Goal: Information Seeking & Learning: Get advice/opinions

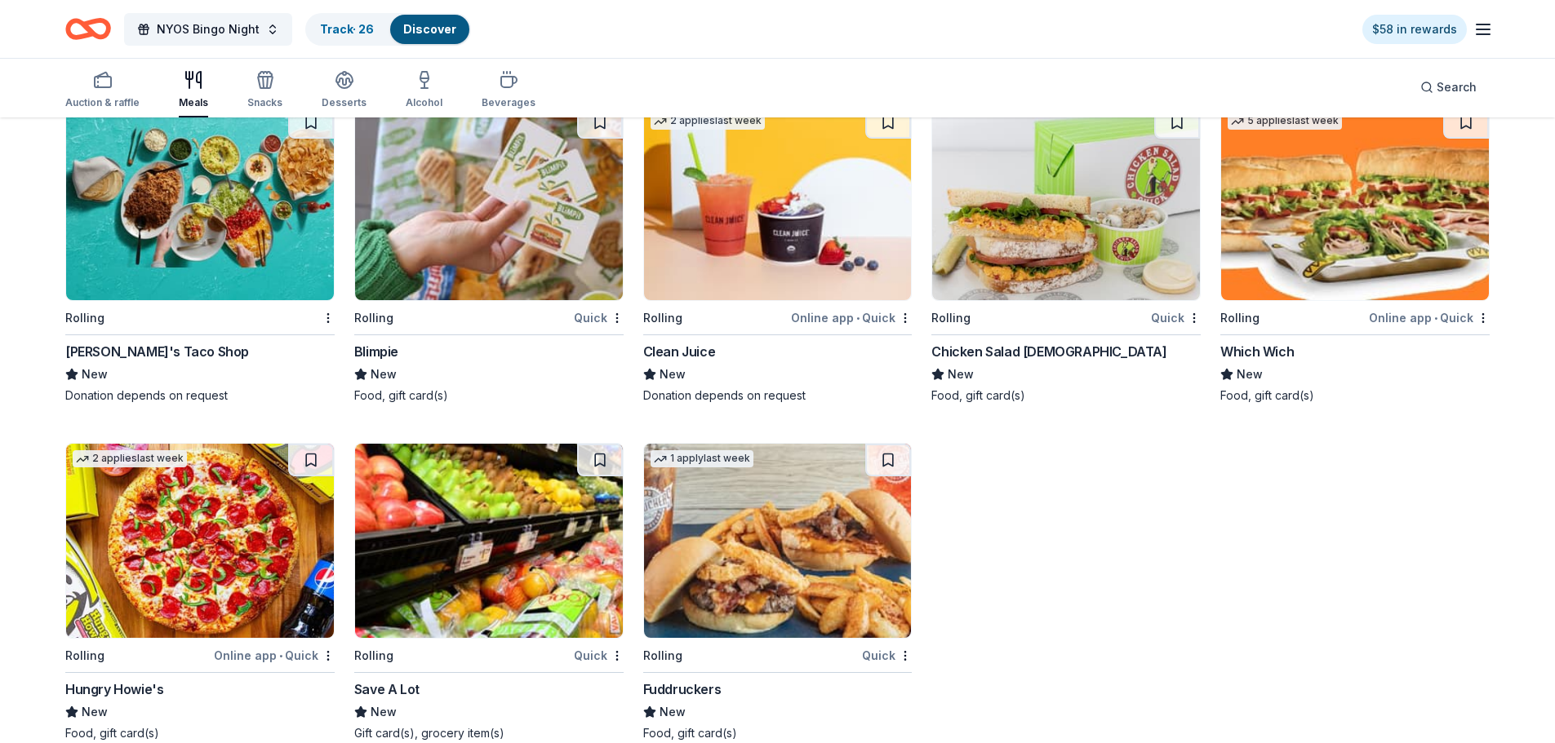
scroll to position [4269, 0]
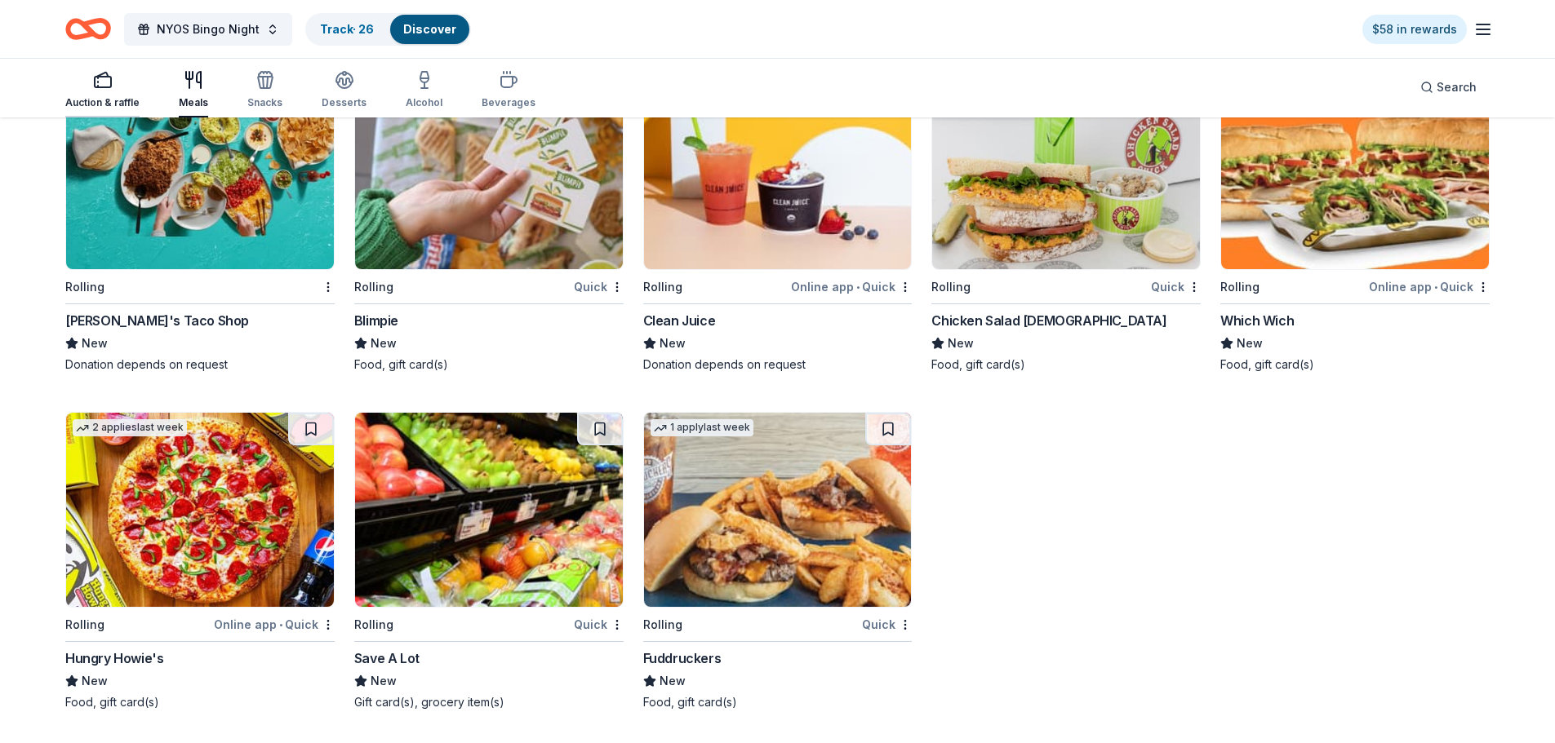
click at [98, 78] on rect "button" at bounding box center [103, 82] width 16 height 11
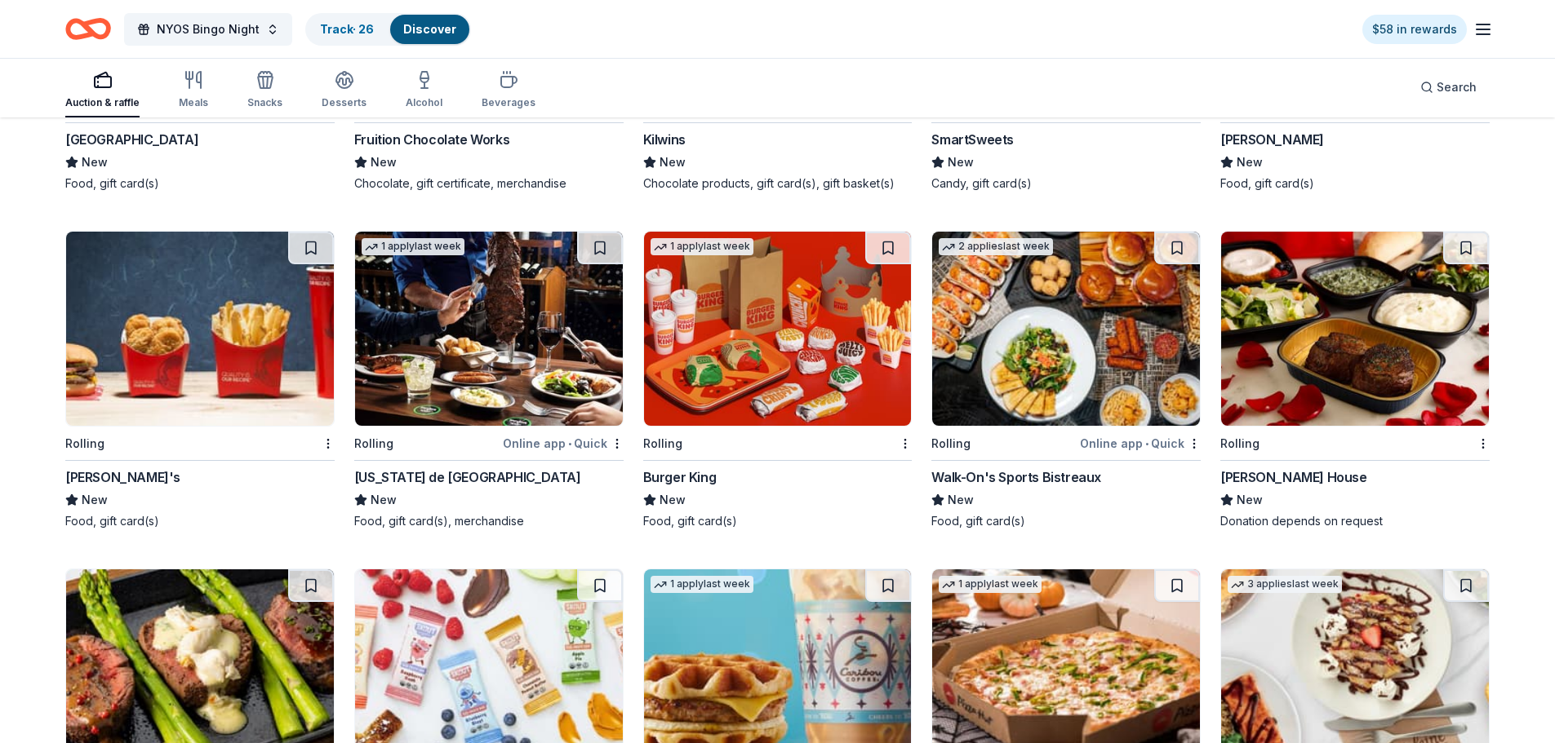
scroll to position [3473, 0]
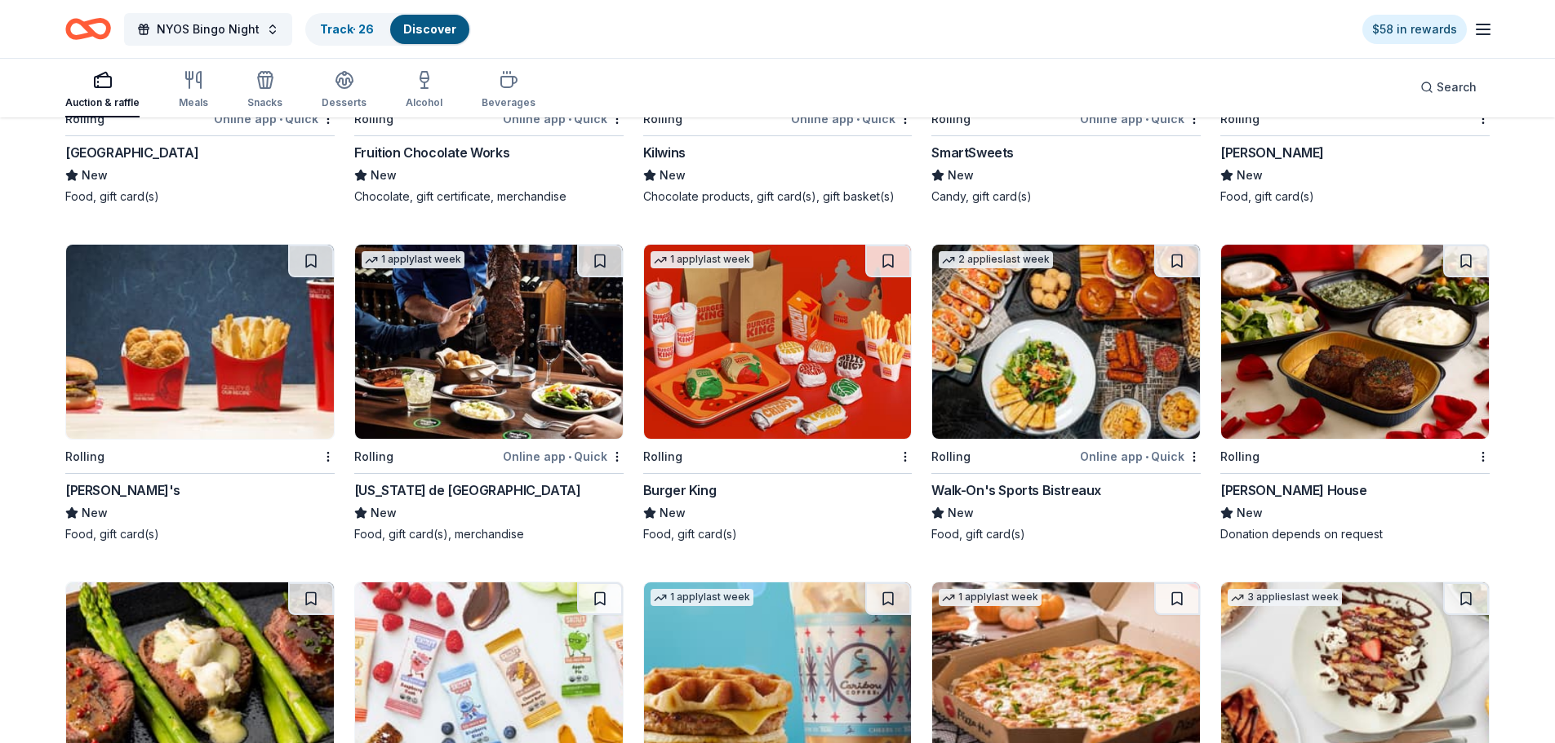
click at [477, 369] on img at bounding box center [489, 342] width 268 height 194
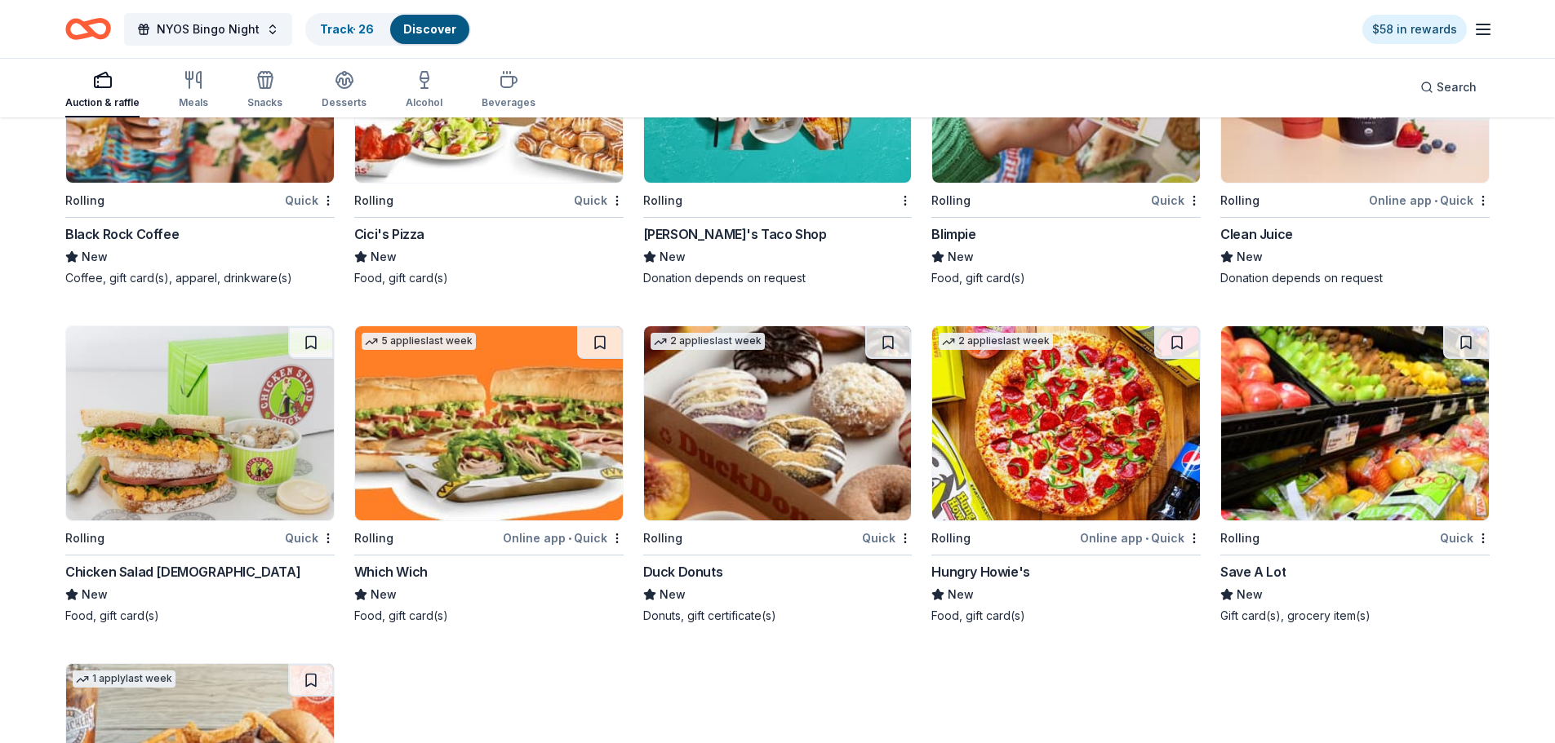
scroll to position [4661, 0]
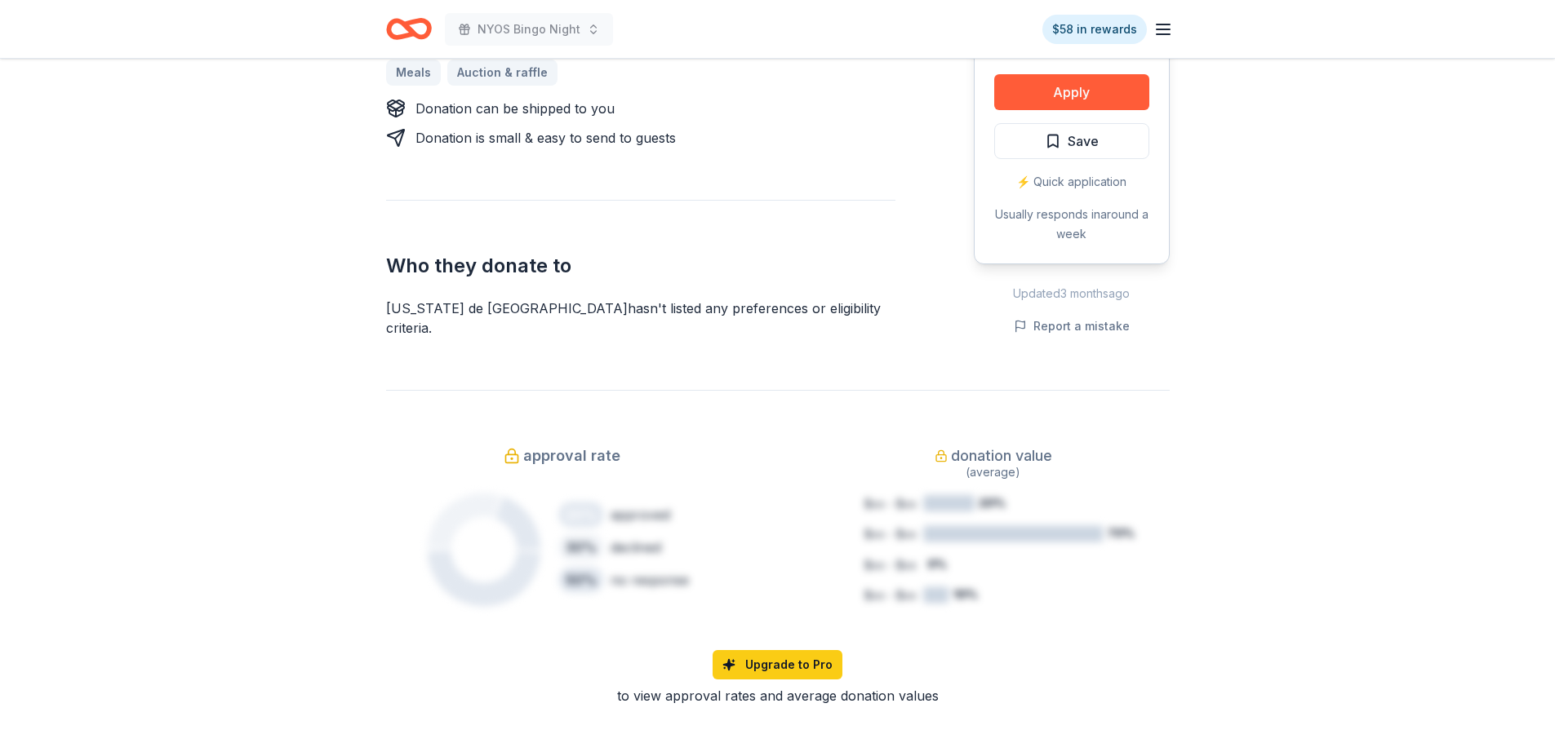
scroll to position [816, 0]
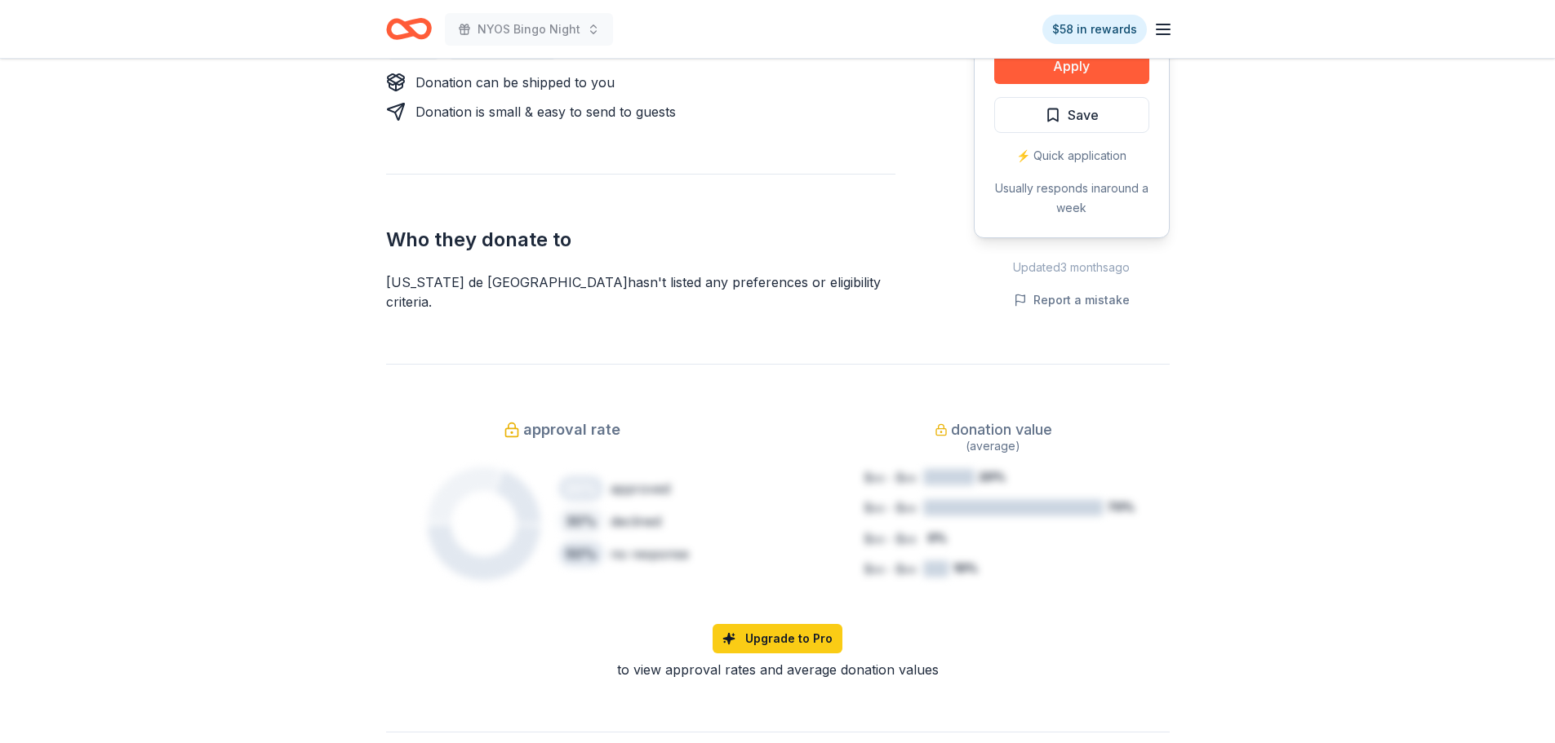
click at [995, 437] on div "(average)" at bounding box center [993, 447] width 353 height 20
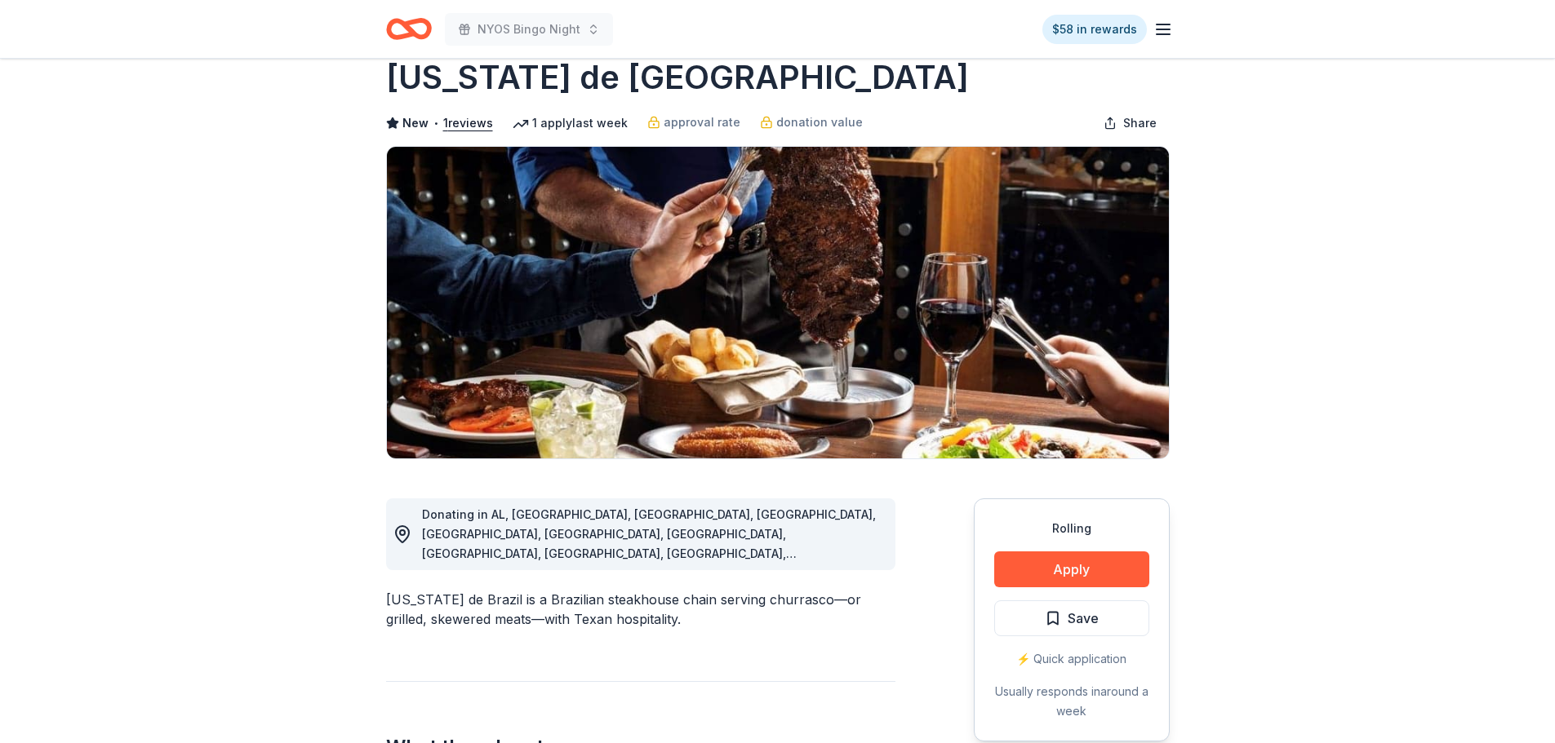
scroll to position [0, 0]
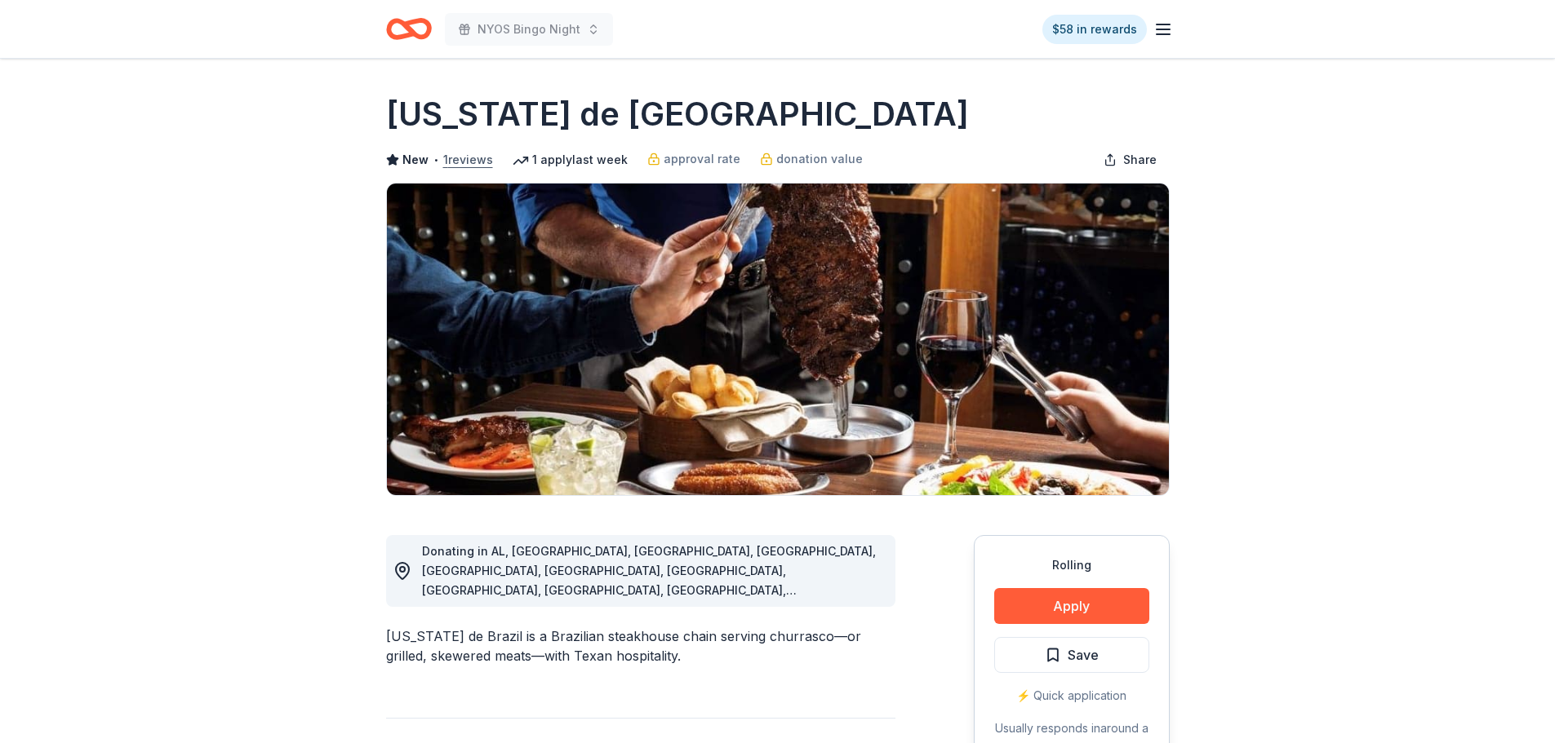
click at [461, 158] on button "1 reviews" at bounding box center [468, 160] width 50 height 20
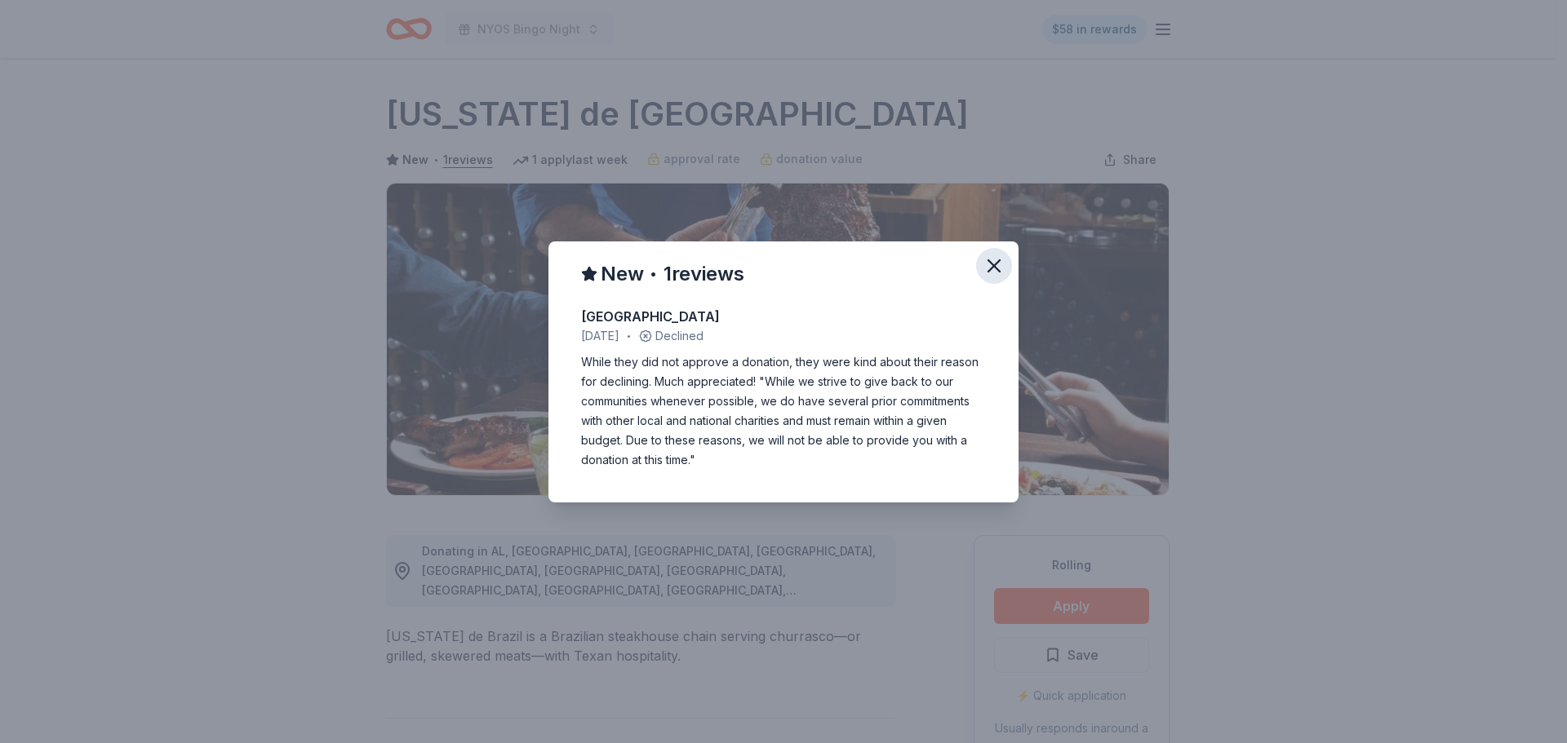
click at [991, 269] on icon "button" at bounding box center [993, 265] width 11 height 11
